Goal: Navigation & Orientation: Find specific page/section

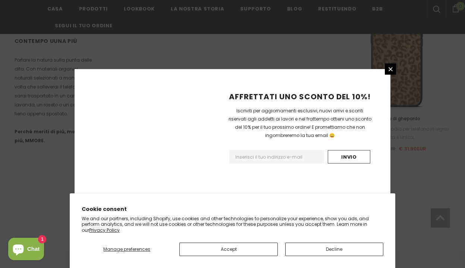
scroll to position [562, 0]
